Goal: Information Seeking & Learning: Compare options

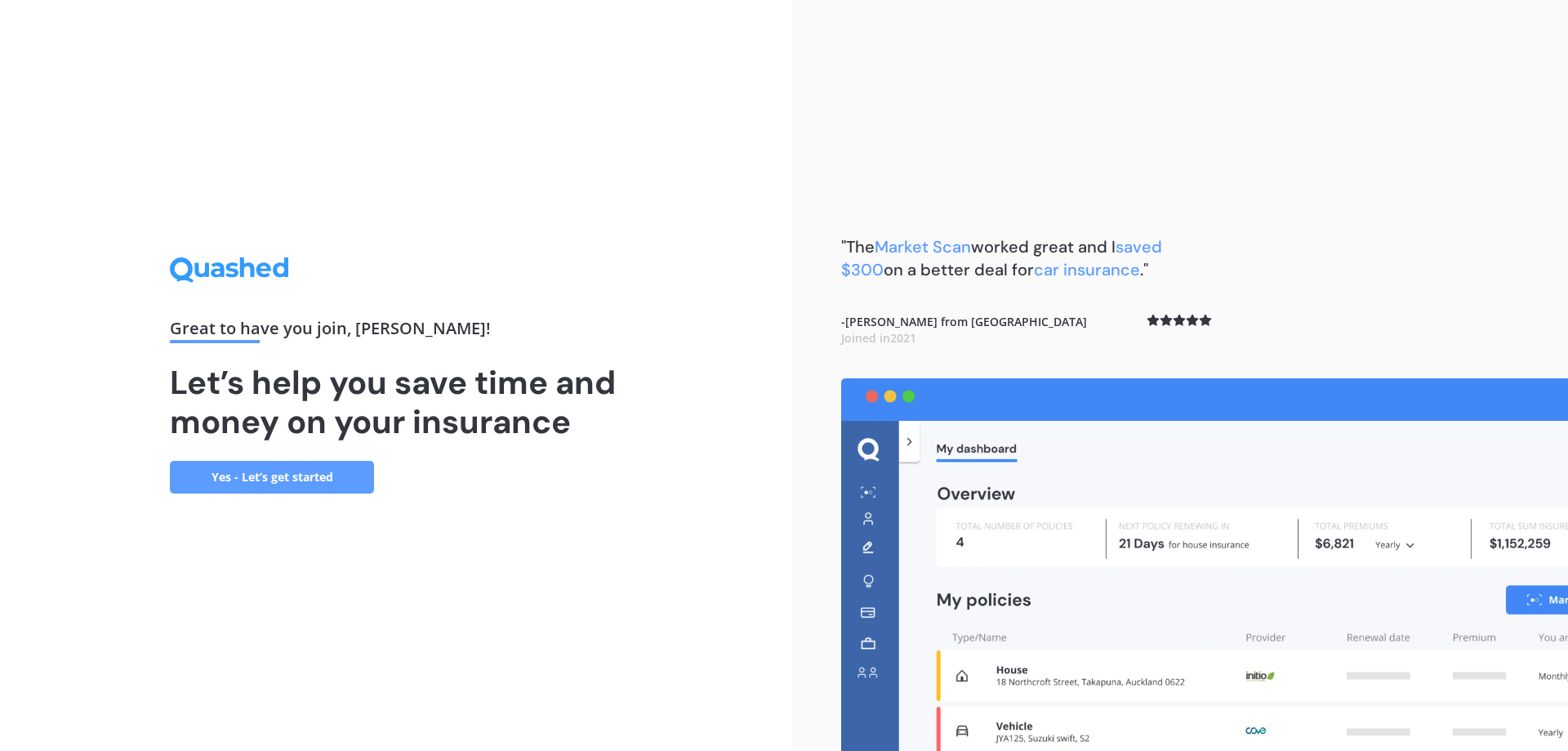
click at [296, 471] on link "Yes - Let’s get started" at bounding box center [272, 476] width 204 height 32
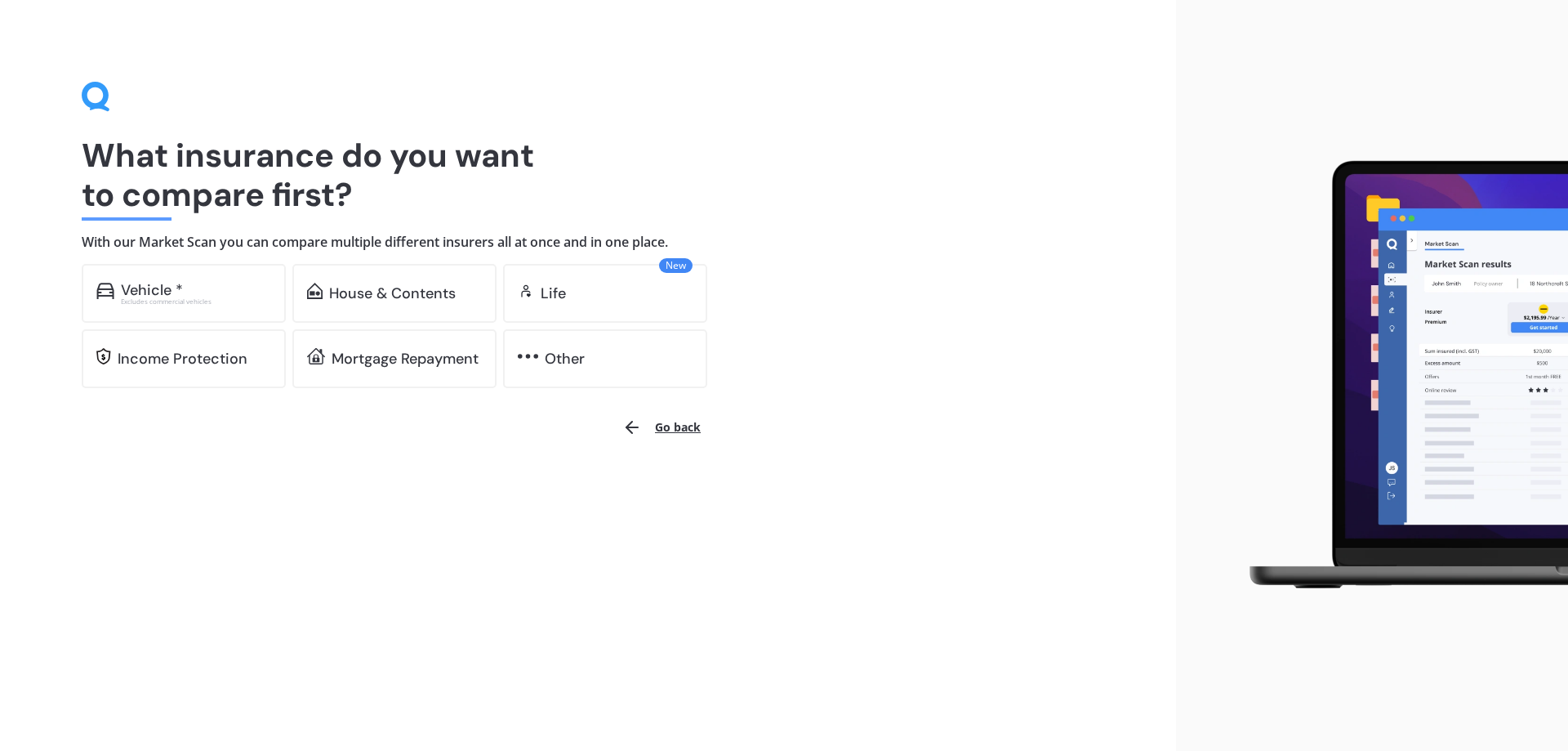
click at [276, 309] on div "Vehicle * Excludes commercial vehicles" at bounding box center [184, 292] width 204 height 58
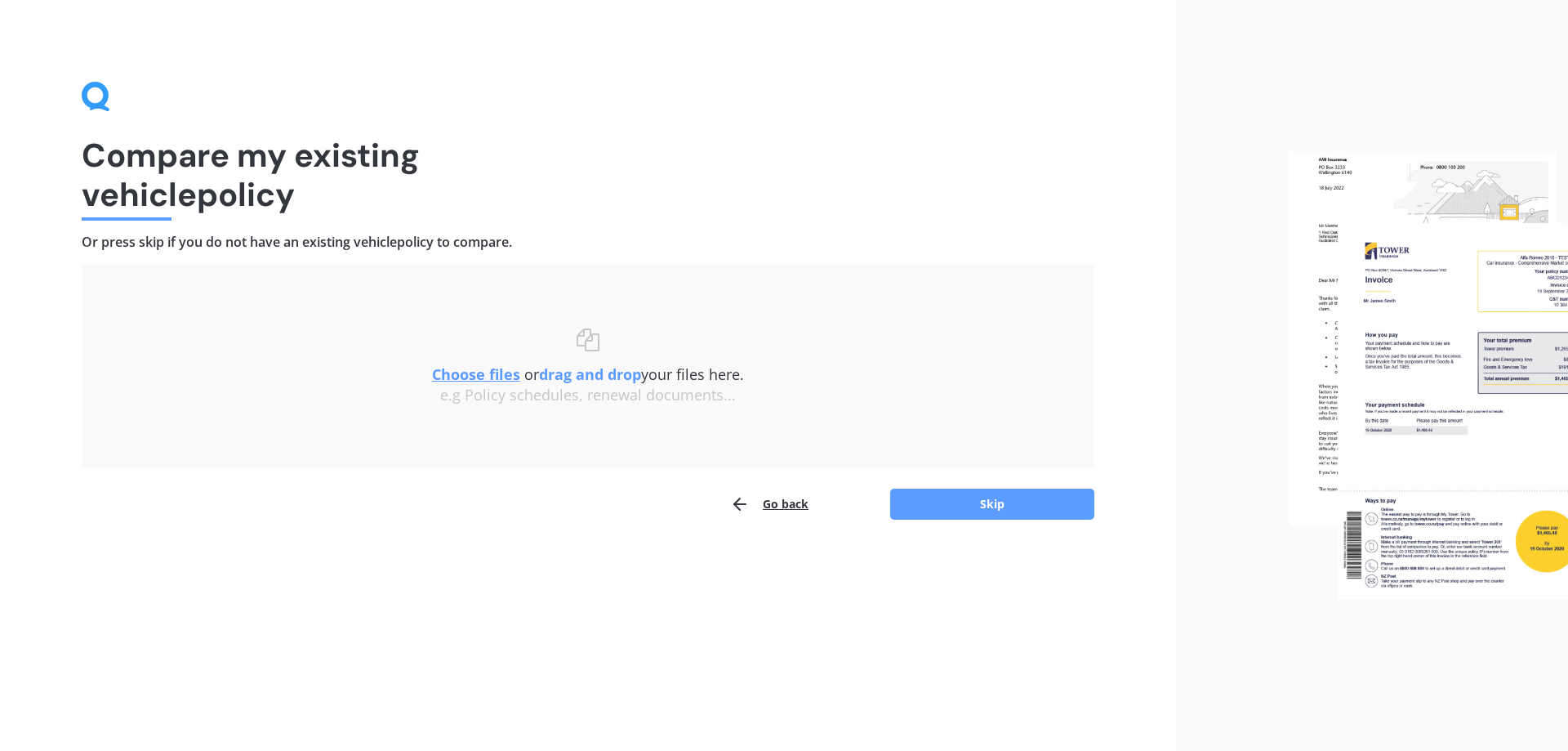
click at [780, 504] on button "Go back" at bounding box center [769, 503] width 78 height 32
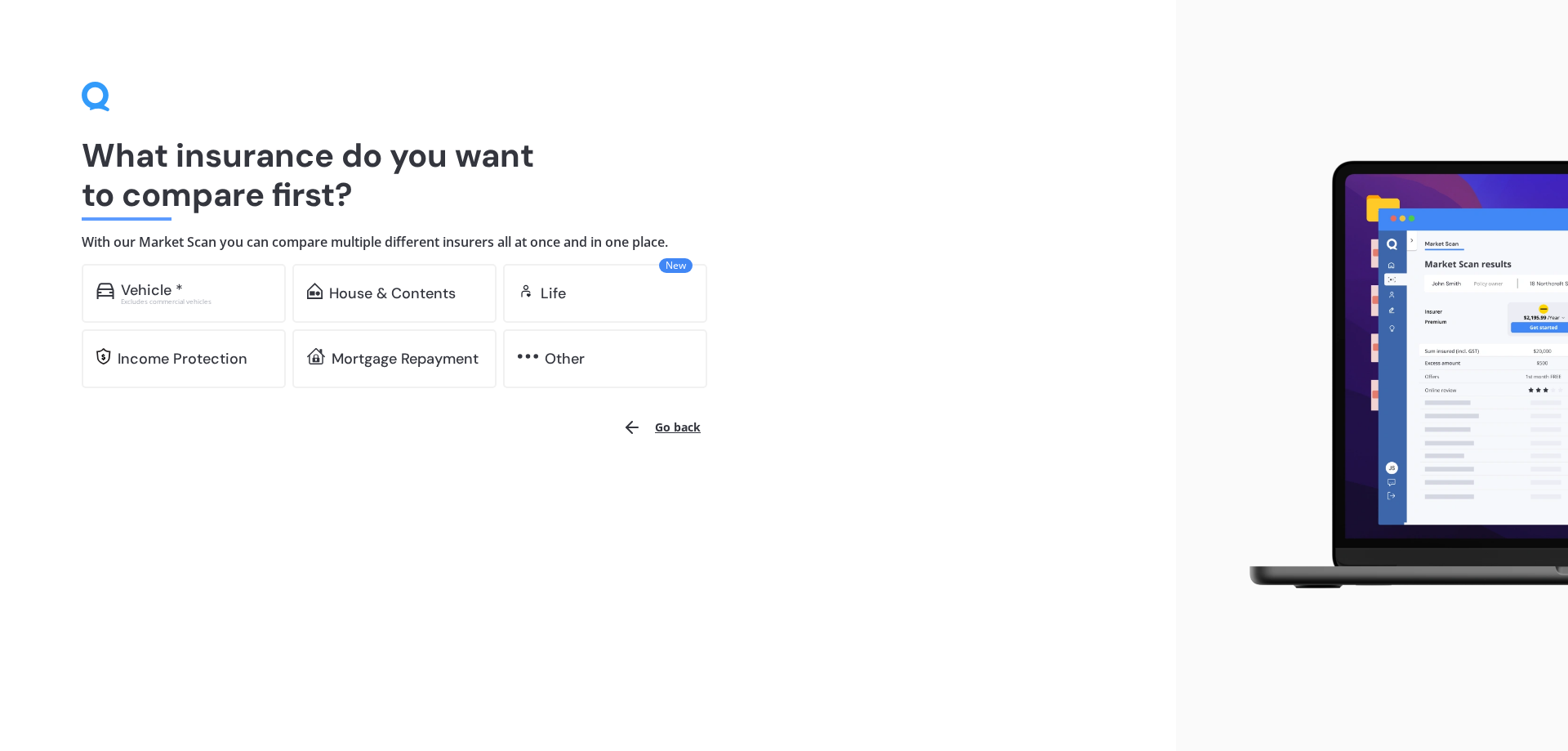
click at [671, 431] on button "Go back" at bounding box center [661, 427] width 98 height 39
